Goal: Task Accomplishment & Management: Manage account settings

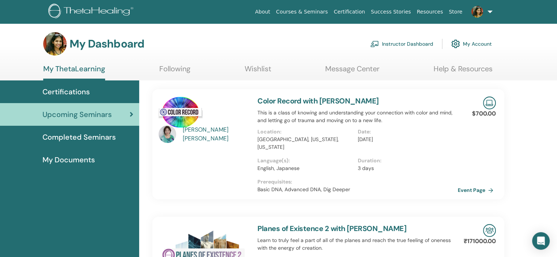
click at [420, 44] on link "Instructor Dashboard" at bounding box center [401, 44] width 63 height 16
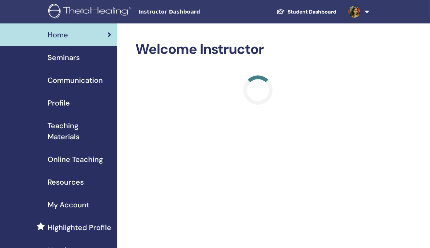
click at [85, 54] on div "Seminars" at bounding box center [58, 57] width 105 height 11
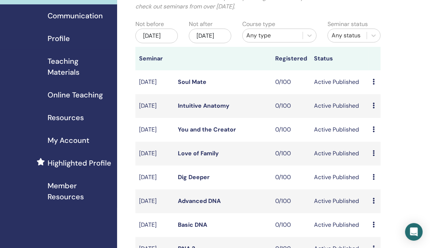
scroll to position [293, 0]
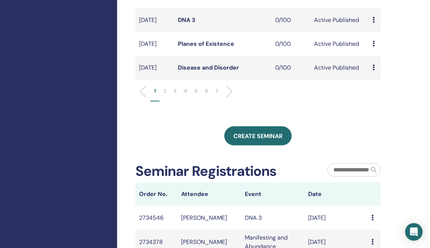
click at [192, 101] on li "5" at bounding box center [196, 94] width 11 height 14
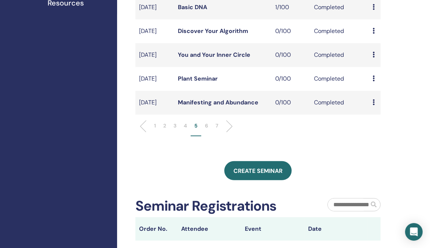
scroll to position [220, 0]
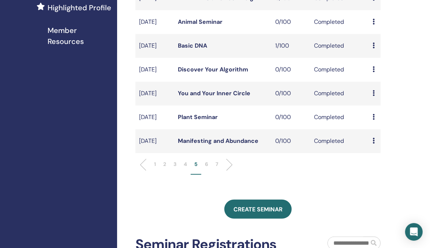
click at [186, 168] on p "4" at bounding box center [185, 164] width 3 height 8
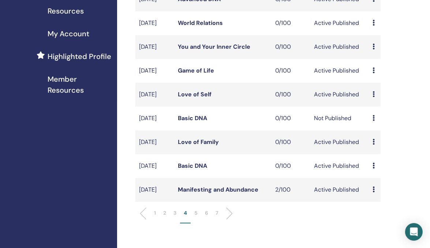
scroll to position [183, 0]
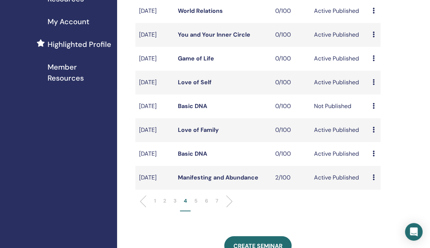
click at [374, 180] on icon at bounding box center [374, 177] width 2 height 6
click at [389, 218] on link "Attendees" at bounding box center [381, 220] width 28 height 8
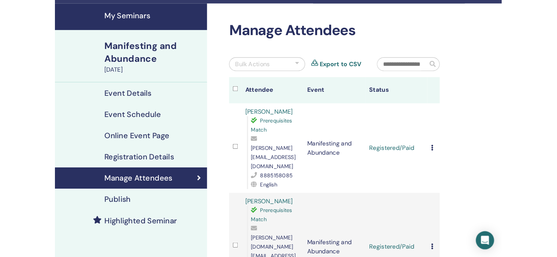
scroll to position [37, 0]
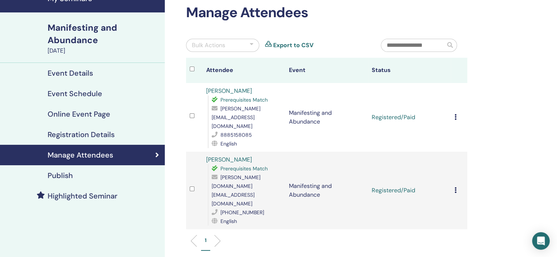
click at [430, 114] on icon at bounding box center [455, 117] width 2 height 6
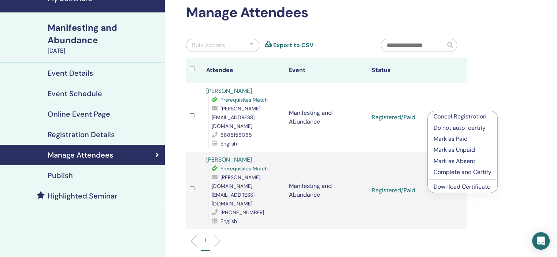
click at [430, 171] on p "Complete and Certify" at bounding box center [462, 172] width 58 height 9
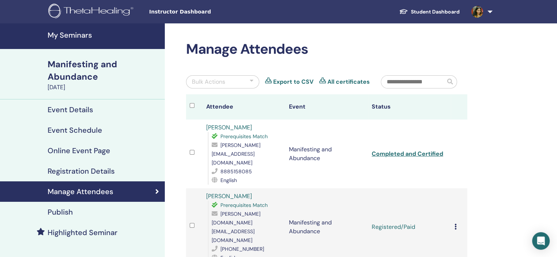
click at [455, 224] on icon at bounding box center [455, 227] width 2 height 6
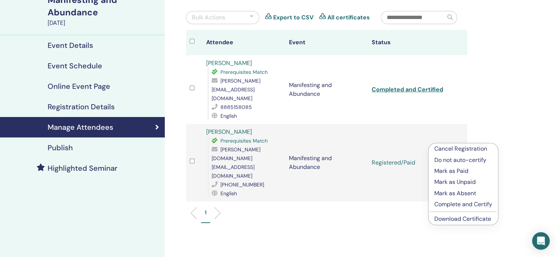
scroll to position [110, 0]
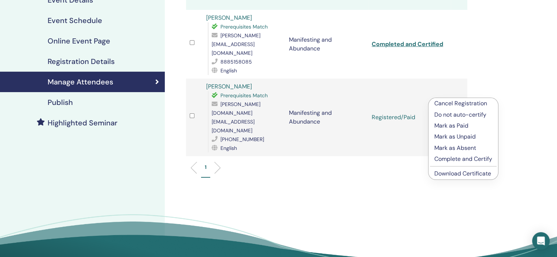
click at [477, 161] on p "Complete and Certify" at bounding box center [463, 159] width 58 height 9
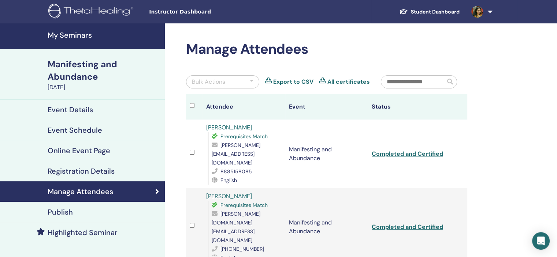
click at [73, 31] on h4 "My Seminars" at bounding box center [104, 35] width 113 height 9
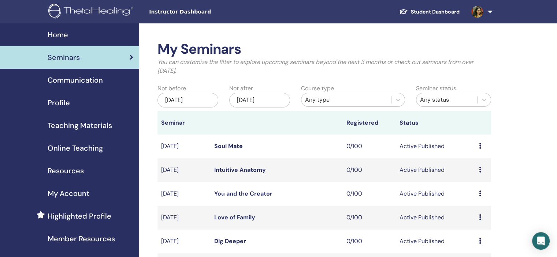
click at [83, 108] on div "Profile" at bounding box center [69, 102] width 127 height 11
